Goal: Task Accomplishment & Management: Manage account settings

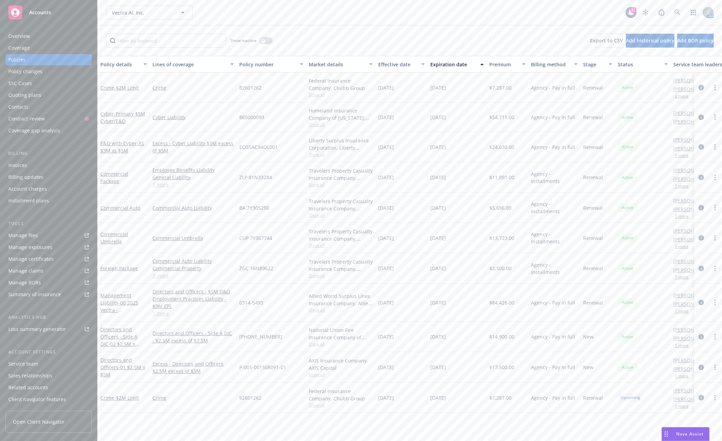
click at [48, 17] on div "Accounts" at bounding box center [48, 13] width 81 height 14
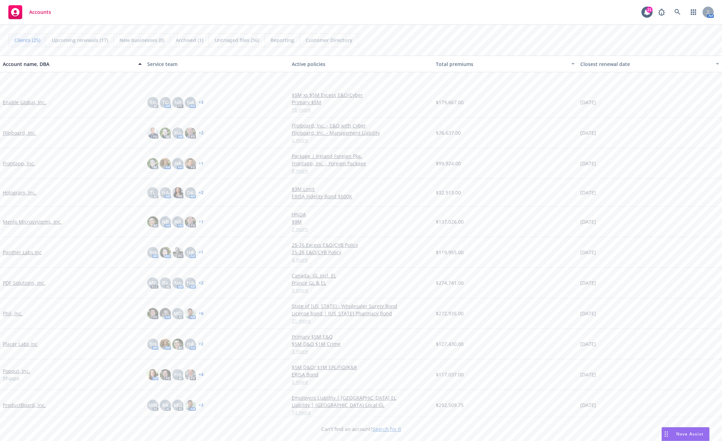
scroll to position [209, 0]
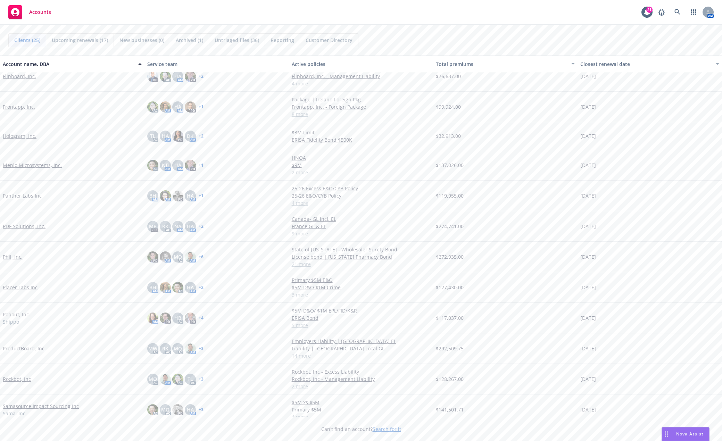
click at [23, 313] on link "Popout, Inc." at bounding box center [16, 314] width 27 height 7
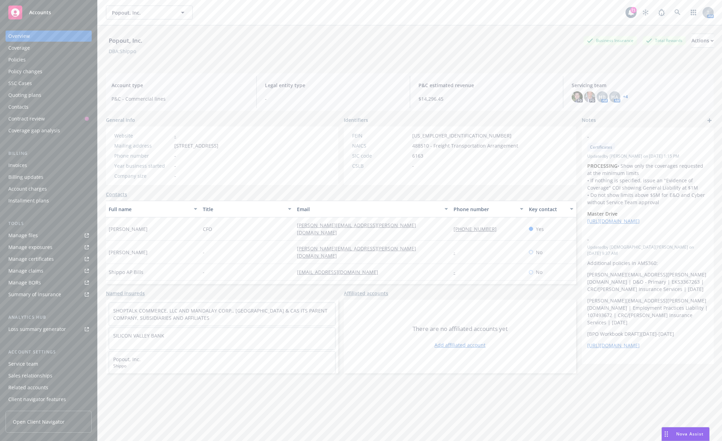
click at [22, 55] on div "Policies" at bounding box center [16, 59] width 17 height 11
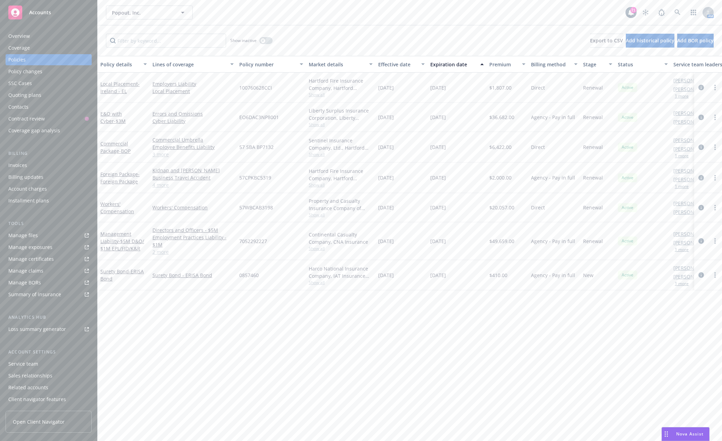
click at [34, 11] on span "Accounts" at bounding box center [40, 13] width 22 height 6
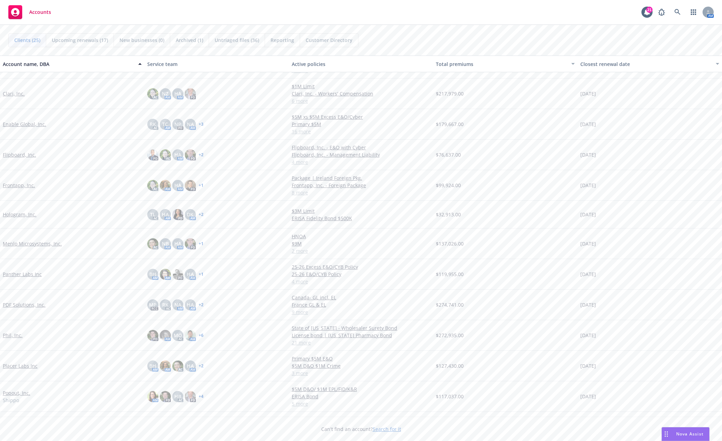
scroll to position [139, 0]
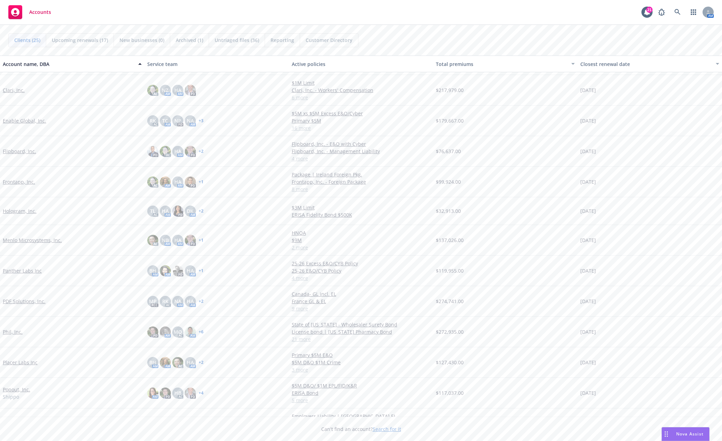
click at [22, 391] on link "Popout, Inc." at bounding box center [16, 389] width 27 height 7
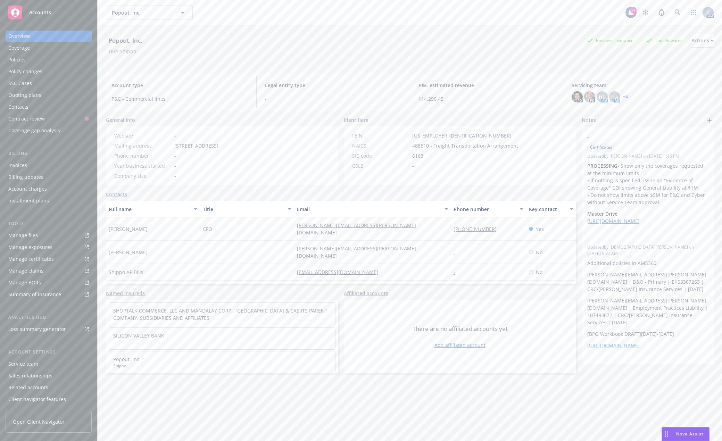
click at [623, 95] on link "+ 4" at bounding box center [625, 97] width 5 height 4
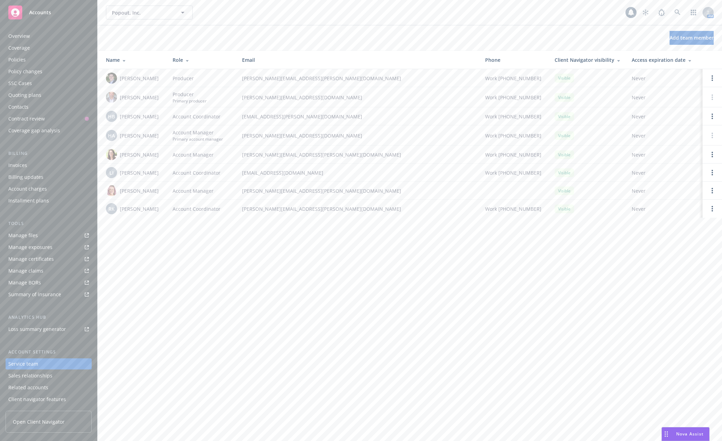
scroll to position [11, 0]
click at [335, 310] on div "Popout, Inc. Popout, Inc. 22 AM Add team member Name Role Email Phone Client Na…" at bounding box center [410, 220] width 625 height 441
